Goal: Find specific page/section: Find specific page/section

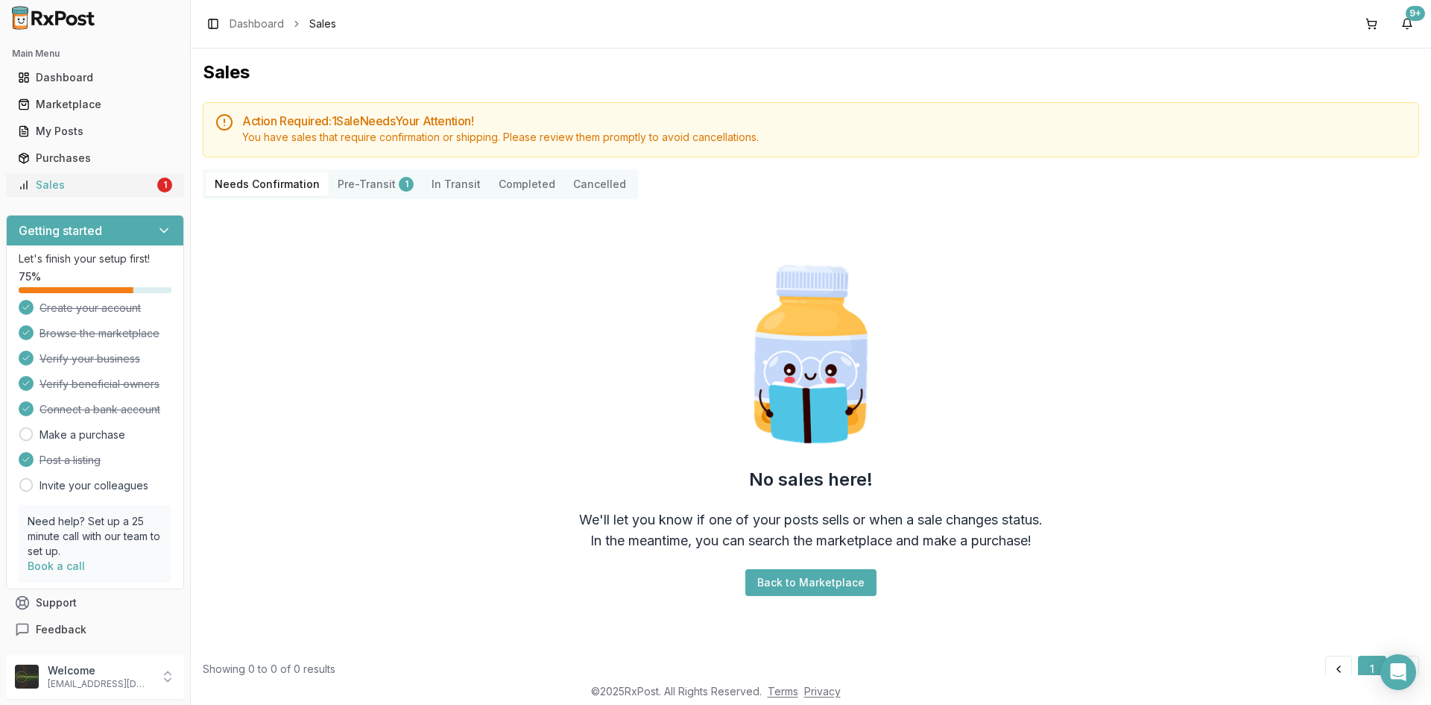
click at [146, 180] on div "Sales" at bounding box center [86, 184] width 136 height 15
click at [66, 101] on div "Marketplace" at bounding box center [95, 104] width 154 height 15
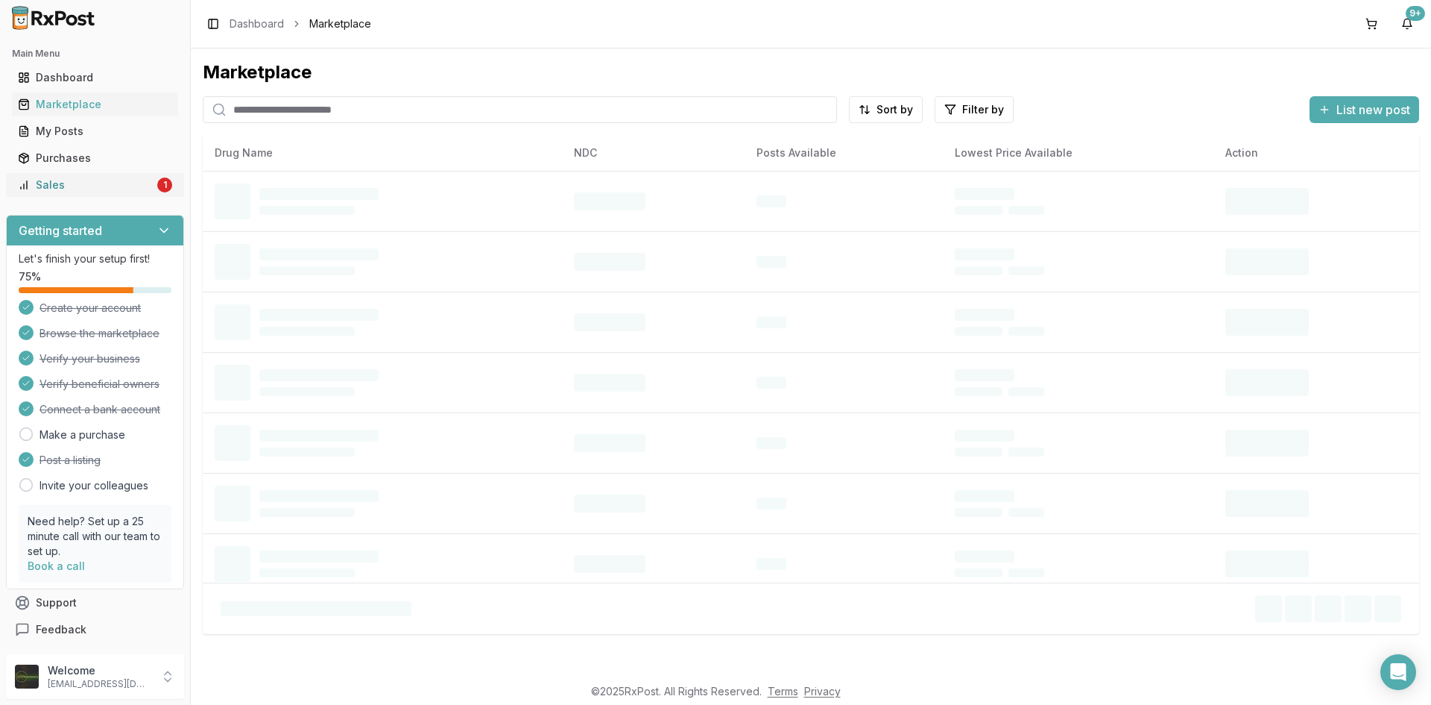
click at [60, 183] on div "Sales" at bounding box center [86, 184] width 136 height 15
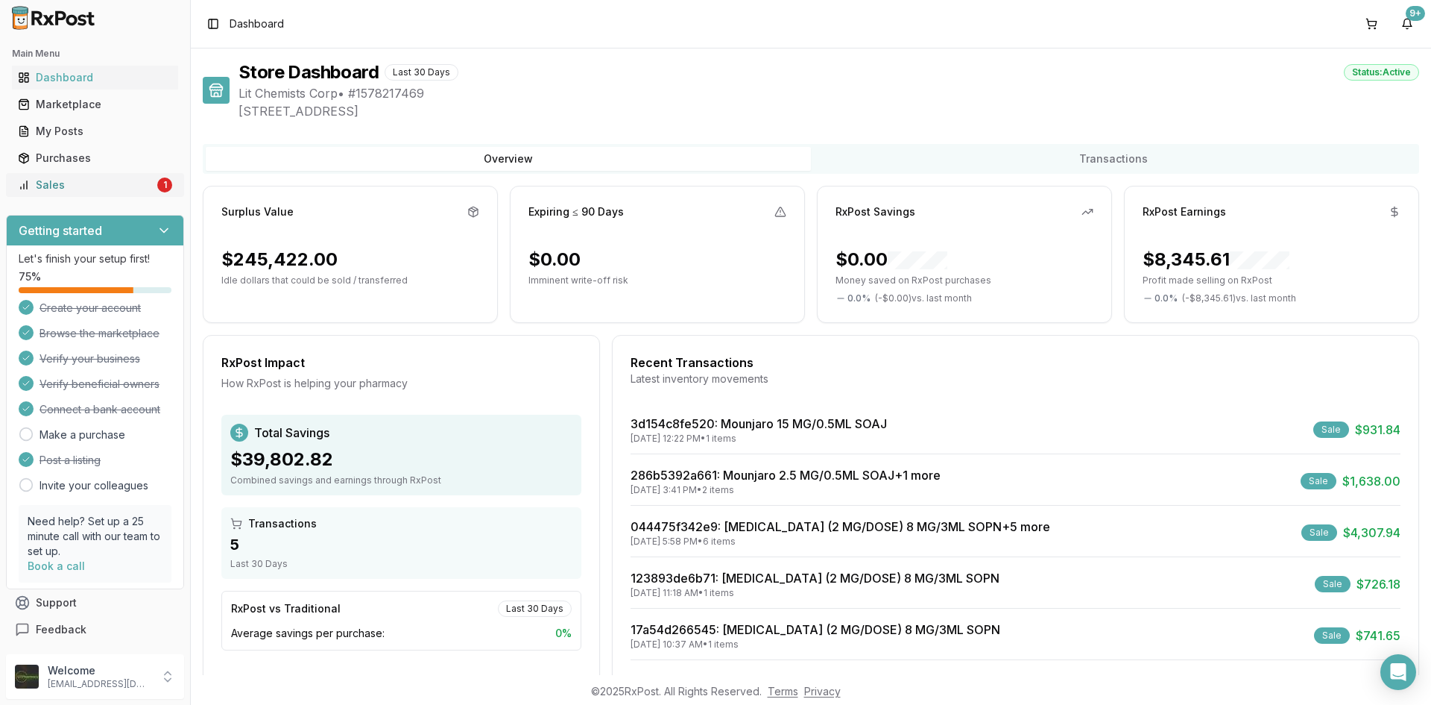
click at [80, 189] on div "Sales" at bounding box center [86, 184] width 136 height 15
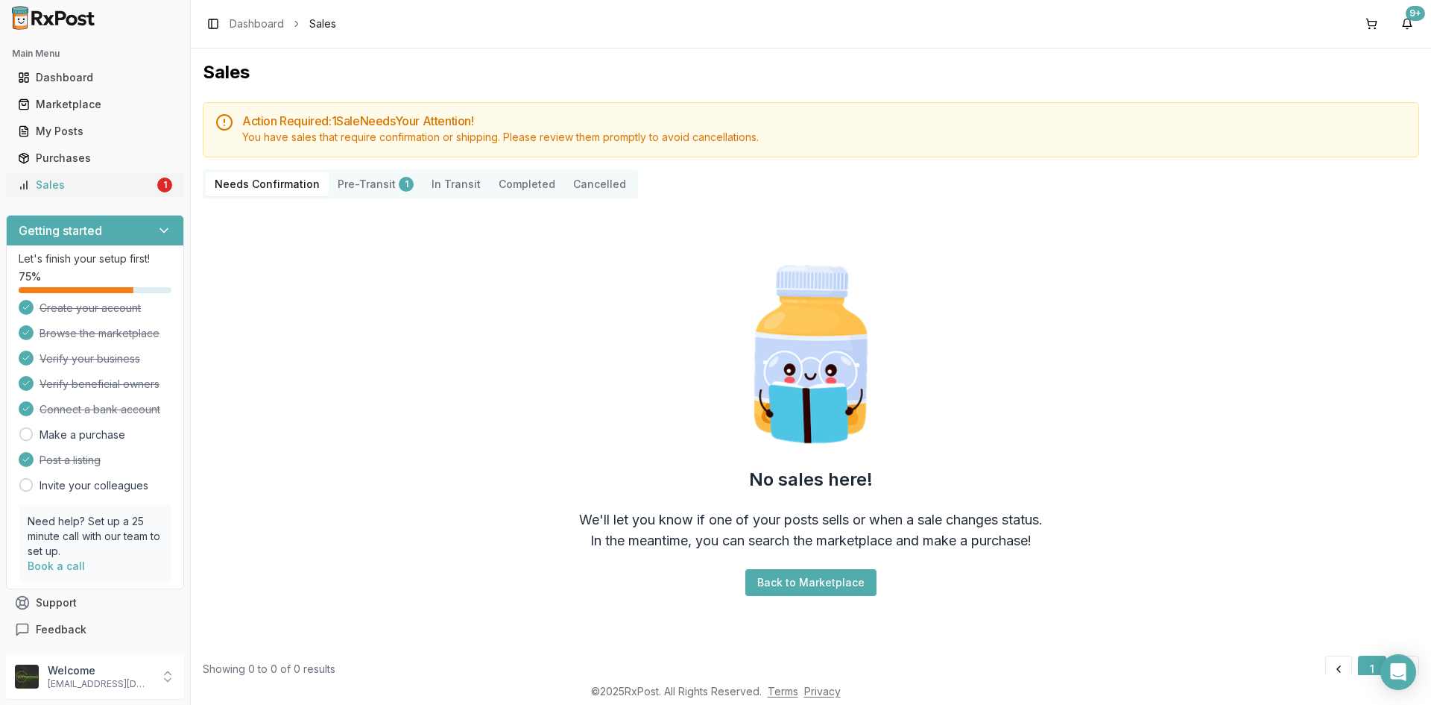
click at [52, 171] on ul "Dashboard Marketplace My Posts Purchases Sales 1" at bounding box center [95, 131] width 178 height 131
click at [55, 181] on div "Sales" at bounding box center [86, 184] width 136 height 15
click at [148, 177] on link "Sales 1" at bounding box center [95, 184] width 166 height 27
